Goal: Navigation & Orientation: Understand site structure

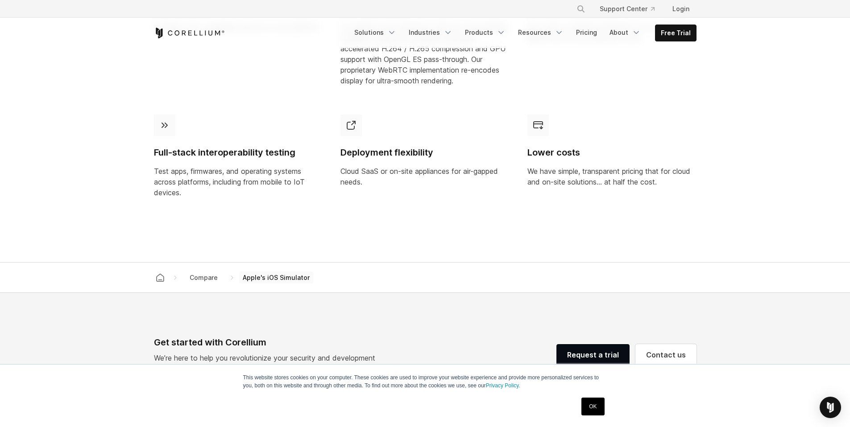
scroll to position [904, 0]
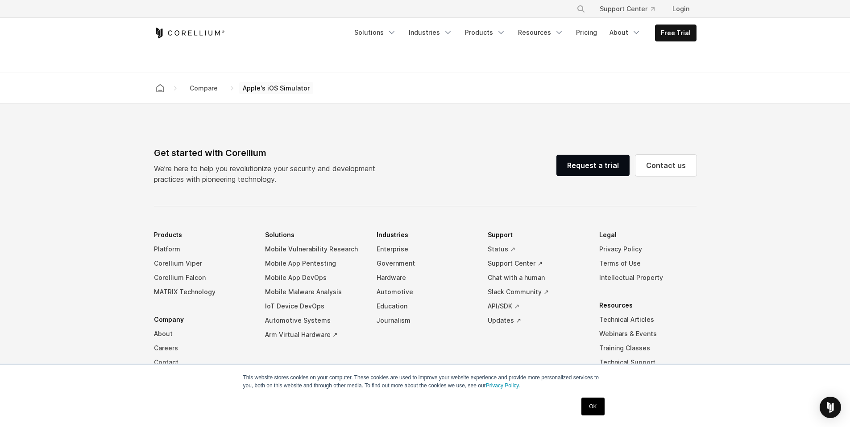
click at [596, 406] on link "OK" at bounding box center [592, 407] width 23 height 18
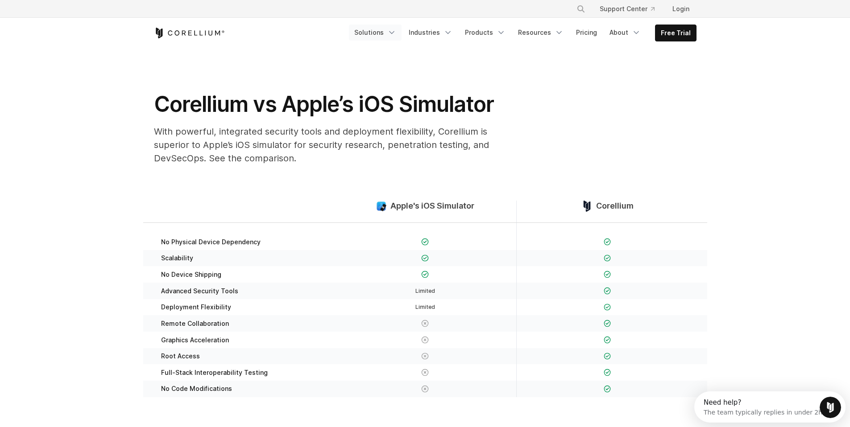
scroll to position [0, 0]
click at [384, 37] on link "Solutions" at bounding box center [375, 33] width 53 height 16
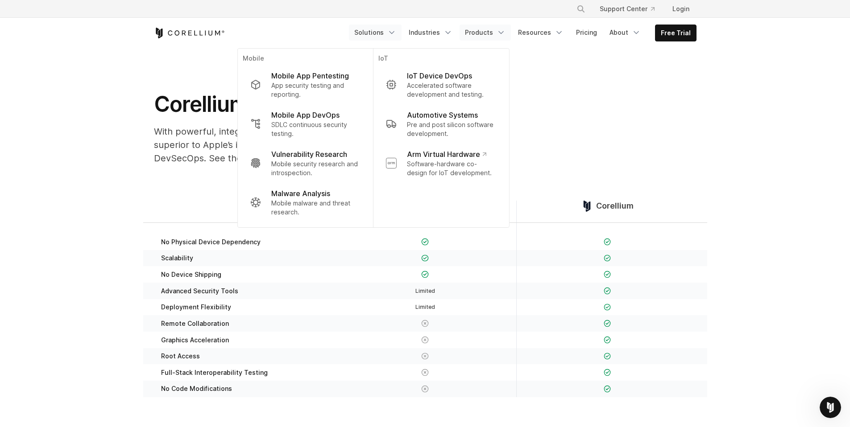
click at [492, 34] on link "Products" at bounding box center [484, 33] width 51 height 16
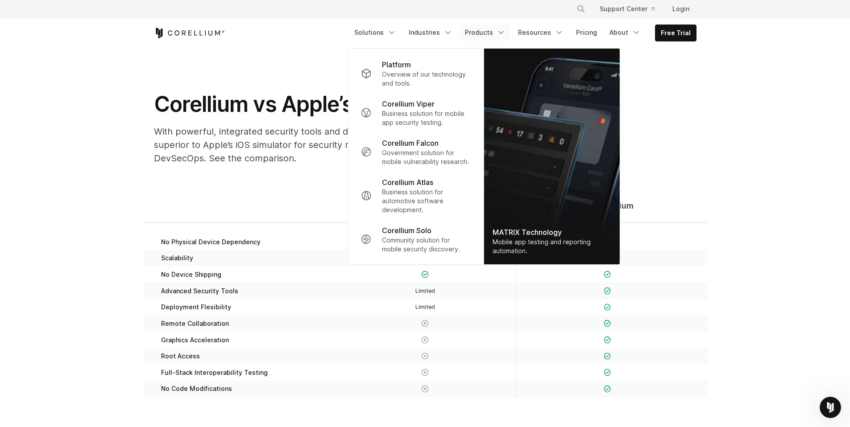
click at [471, 36] on link "Products" at bounding box center [484, 33] width 51 height 16
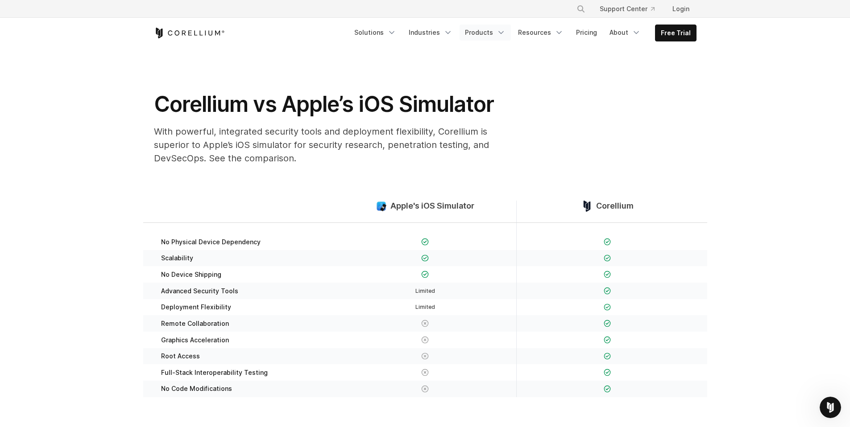
click at [481, 35] on link "Products" at bounding box center [484, 33] width 51 height 16
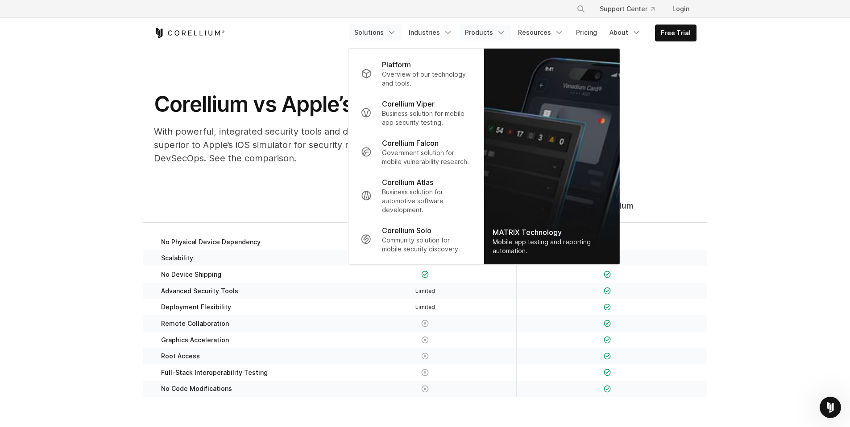
click at [384, 35] on link "Solutions" at bounding box center [375, 33] width 53 height 16
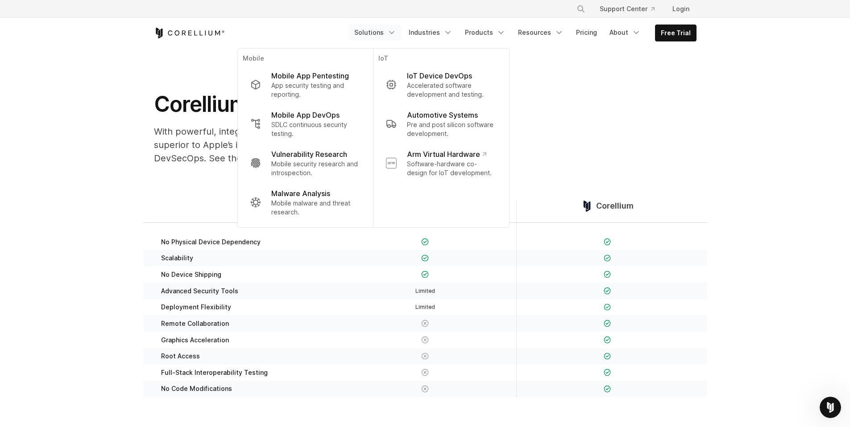
click at [193, 37] on icon "Corellium Home" at bounding box center [189, 33] width 71 height 11
